Goal: Use online tool/utility: Use online tool/utility

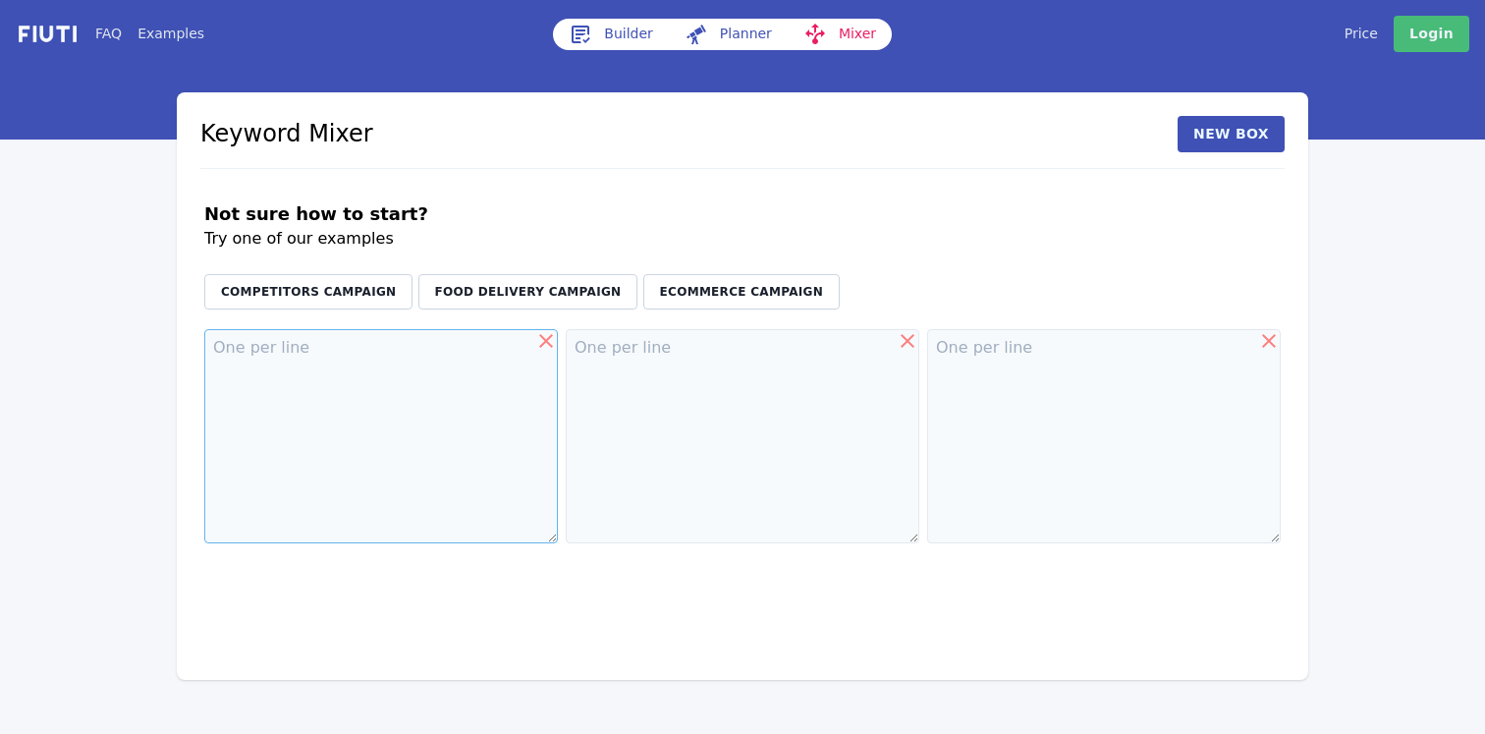
click at [391, 353] on textarea at bounding box center [381, 436] width 354 height 214
paste textarea "срібні сережки пандора [PERSON_NAME] pandora latvia pandora pink stitch pandora…"
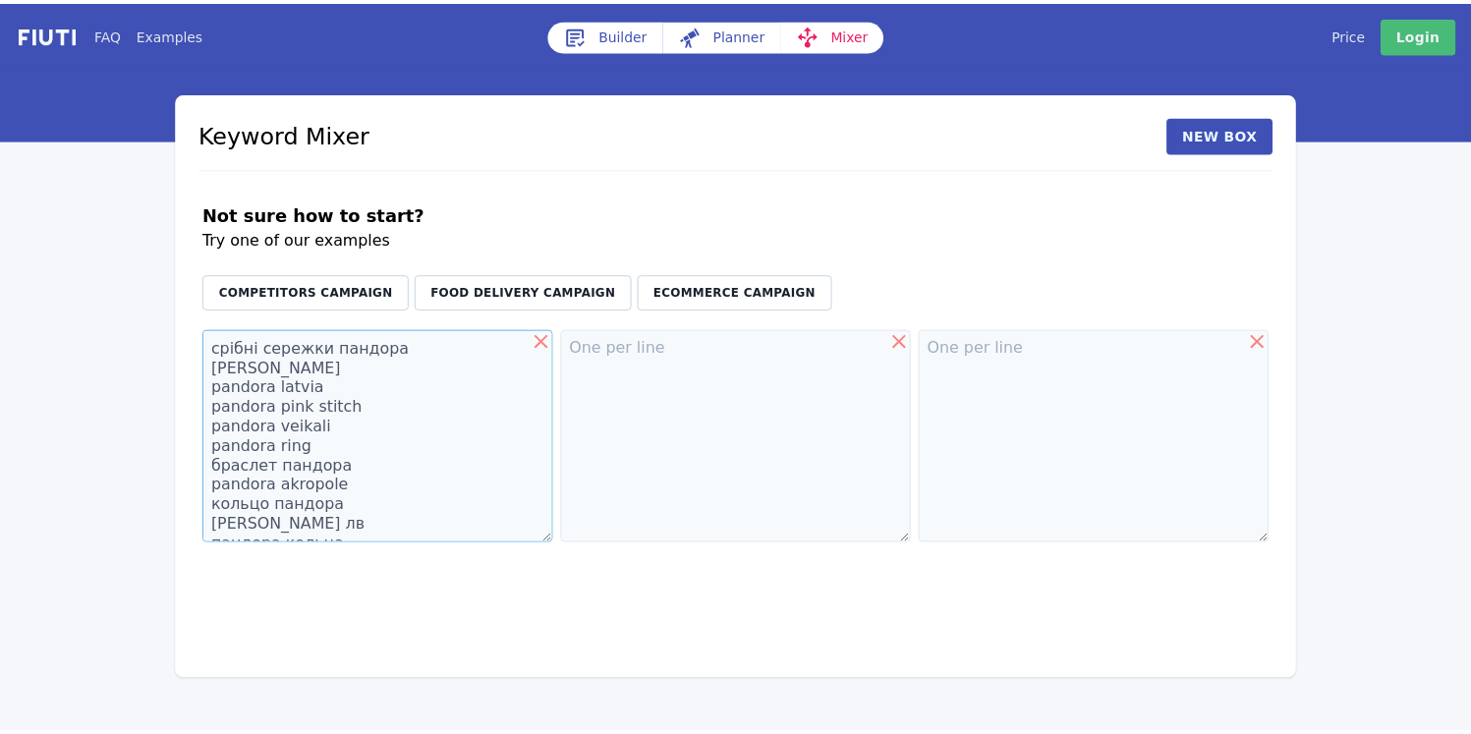
scroll to position [207, 0]
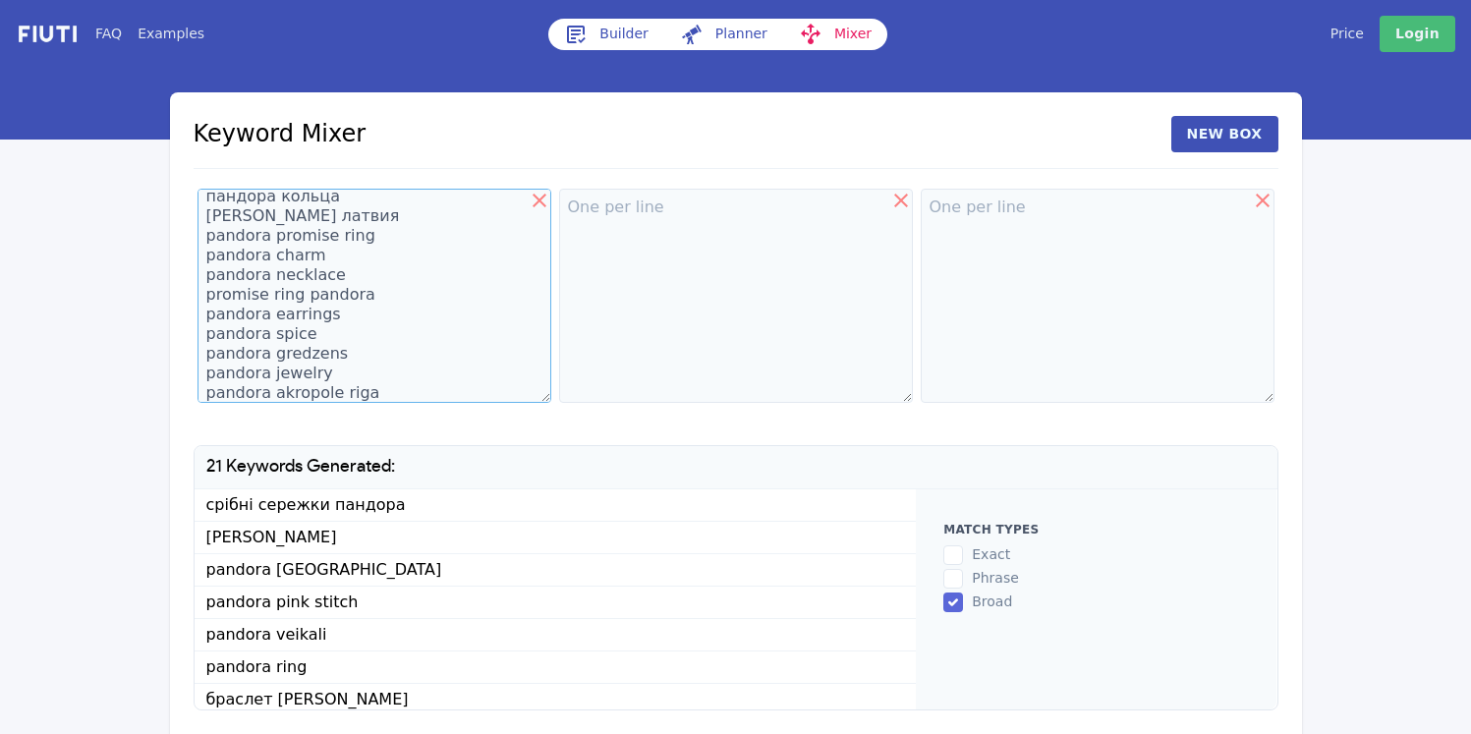
type textarea "срібні сережки пандора [PERSON_NAME] pandora latvia pandora pink stitch pandora…"
click at [954, 552] on input "exact" at bounding box center [953, 555] width 20 height 20
checkbox input "true"
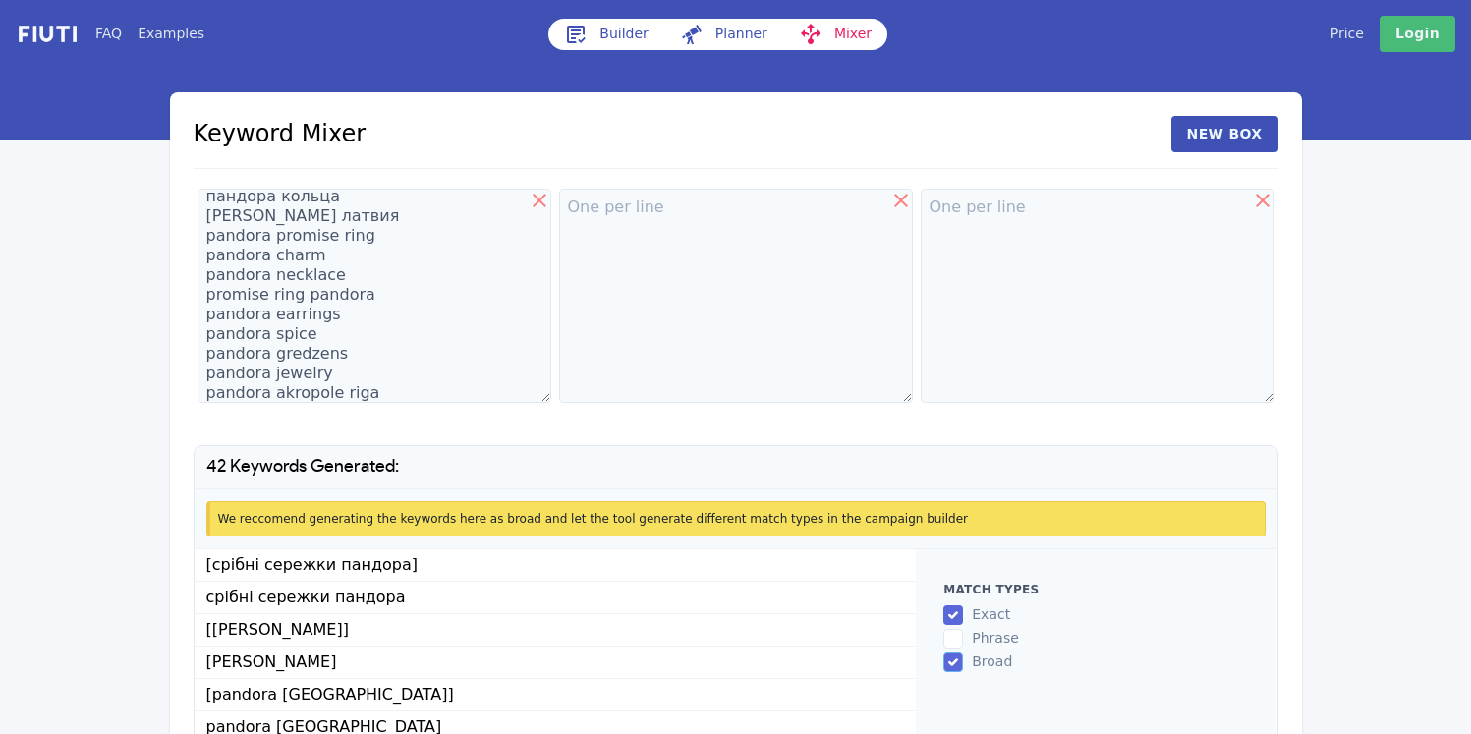
click at [960, 655] on input "broad" at bounding box center [953, 662] width 20 height 20
checkbox input "false"
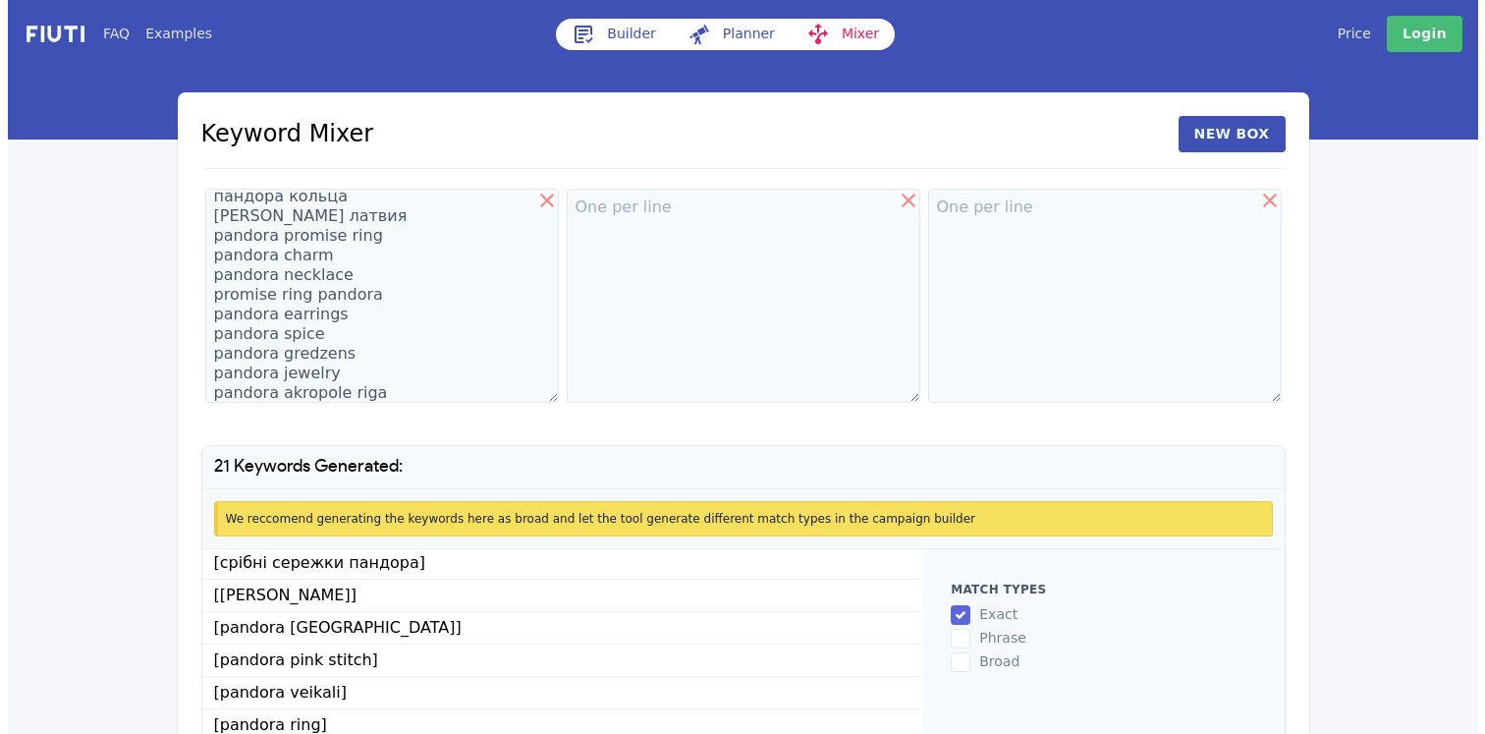
scroll to position [4, 0]
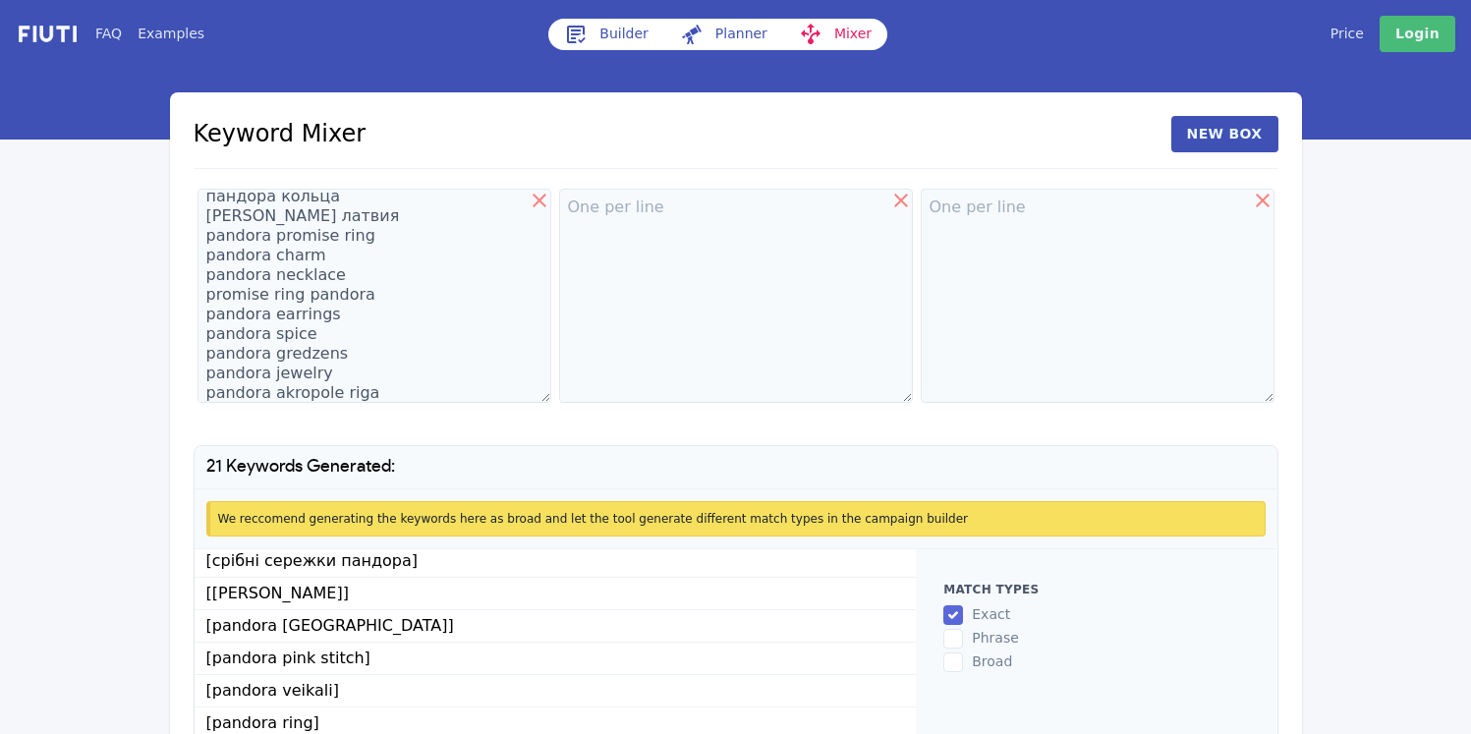
copy ul "[срібні сережки пандора] [[PERSON_NAME]] [pandora [GEOGRAPHIC_DATA]] [pandora p…"
click at [387, 297] on textarea "срібні сережки пандора [PERSON_NAME] pandora latvia pandora pink stitch pandora…" at bounding box center [374, 296] width 354 height 214
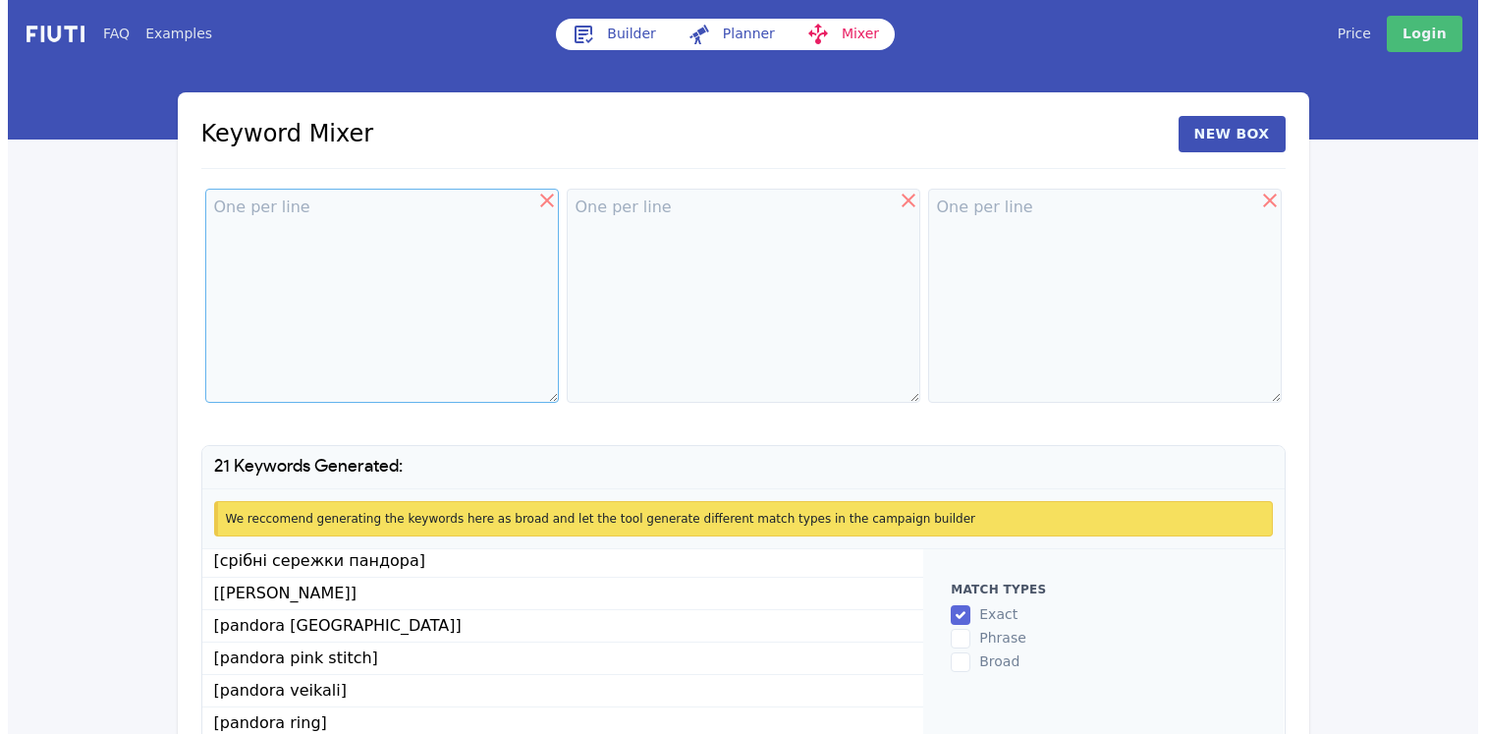
scroll to position [0, 0]
